Goal: Information Seeking & Learning: Understand process/instructions

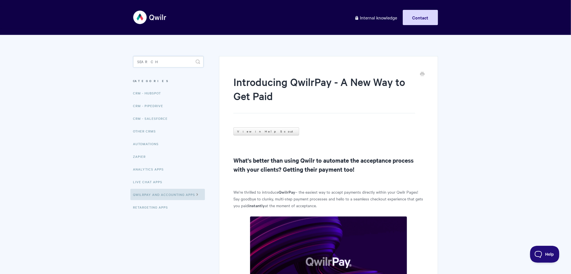
click at [168, 62] on input "Search" at bounding box center [168, 61] width 70 height 11
type input "tax"
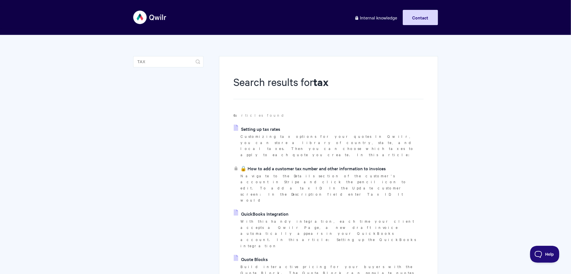
click at [265, 128] on link "Setting up tax rates" at bounding box center [257, 129] width 47 height 8
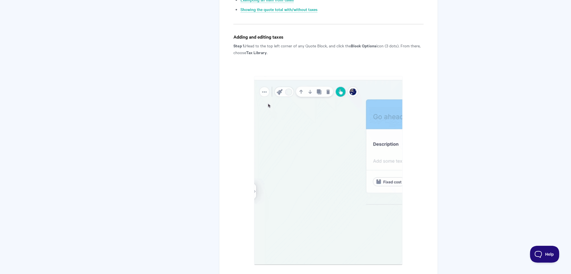
scroll to position [243, 0]
